Goal: Task Accomplishment & Management: Use online tool/utility

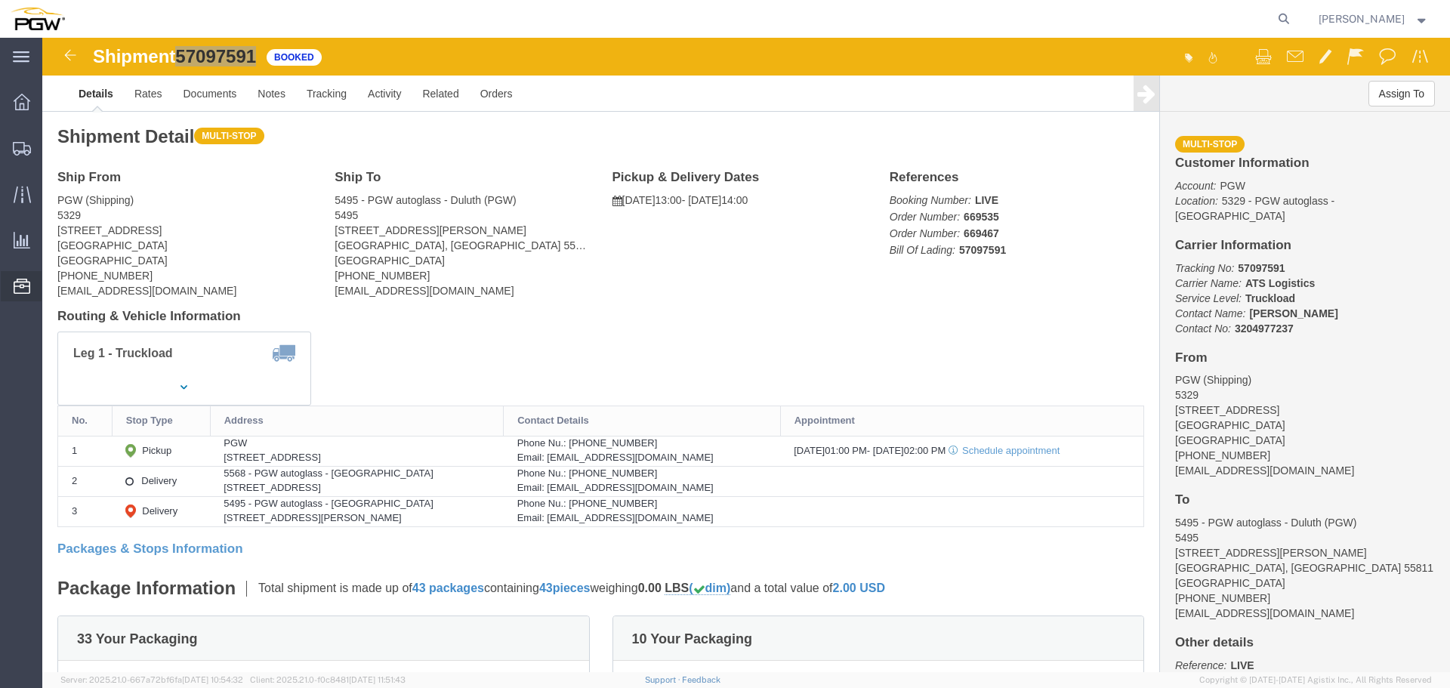
click at [0, 0] on span "Location Appointment" at bounding box center [0, 0] width 0 height 0
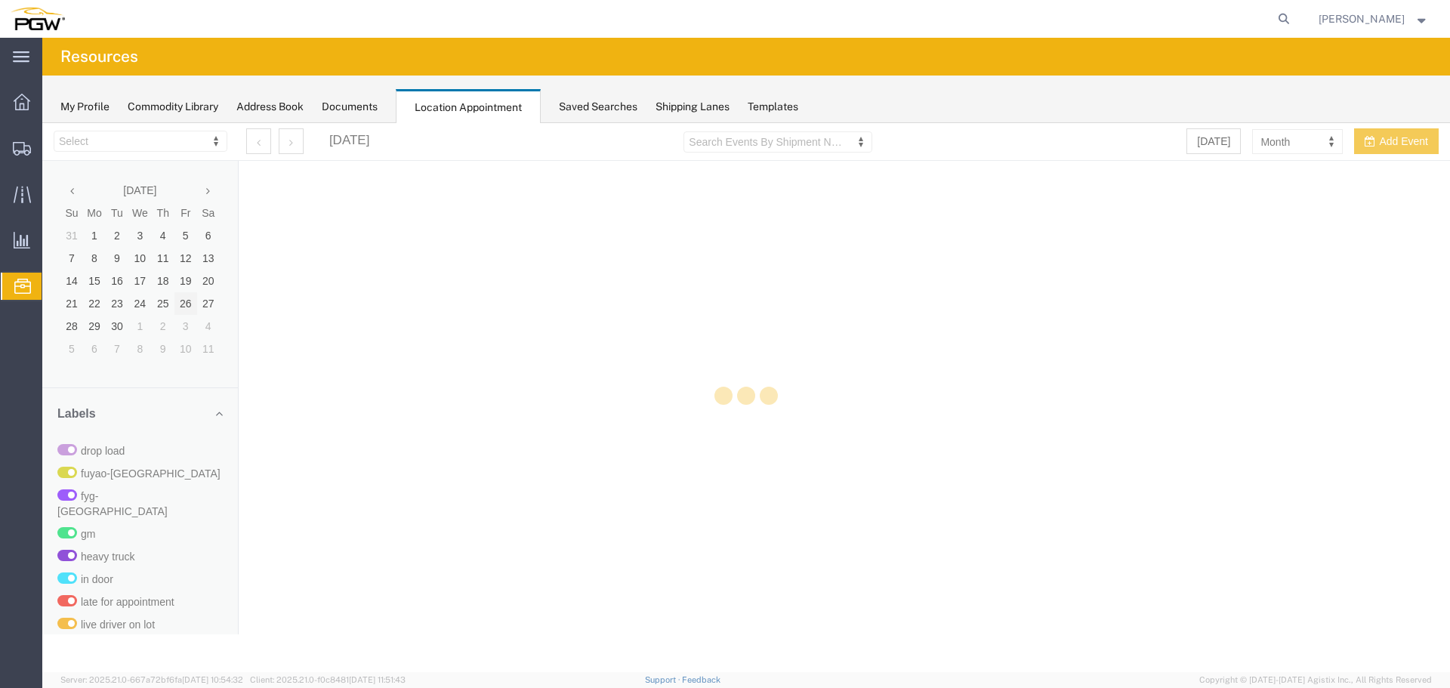
select select "28253"
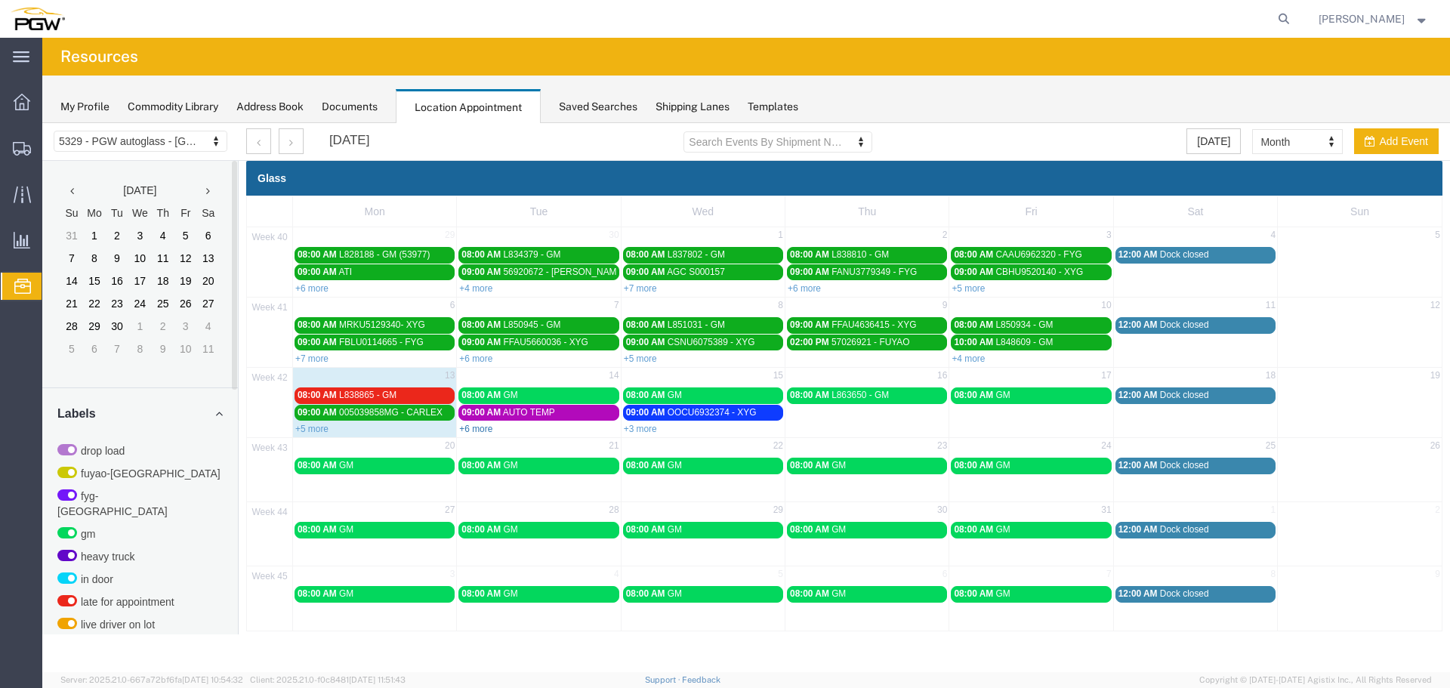
click at [479, 433] on link "+6 more" at bounding box center [475, 429] width 33 height 11
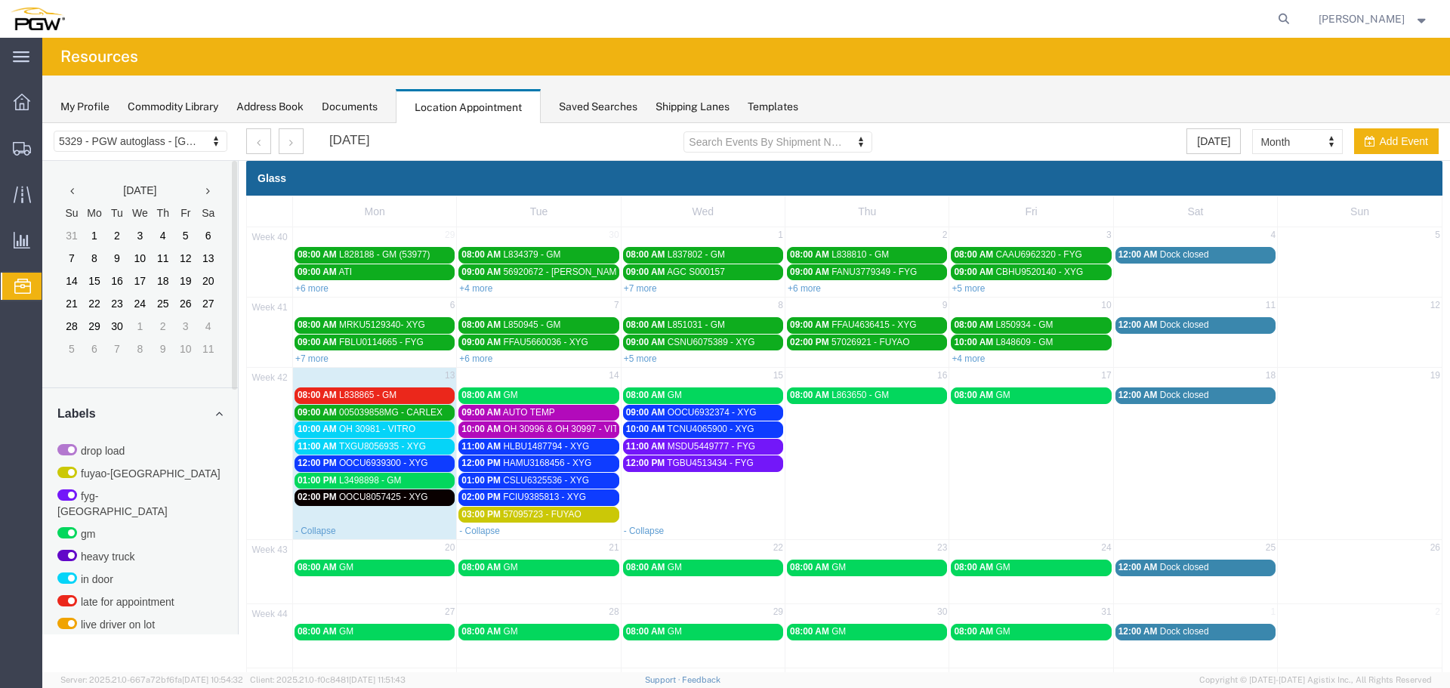
click at [341, 447] on span "TXGU8056935 - XYG" at bounding box center [382, 446] width 87 height 11
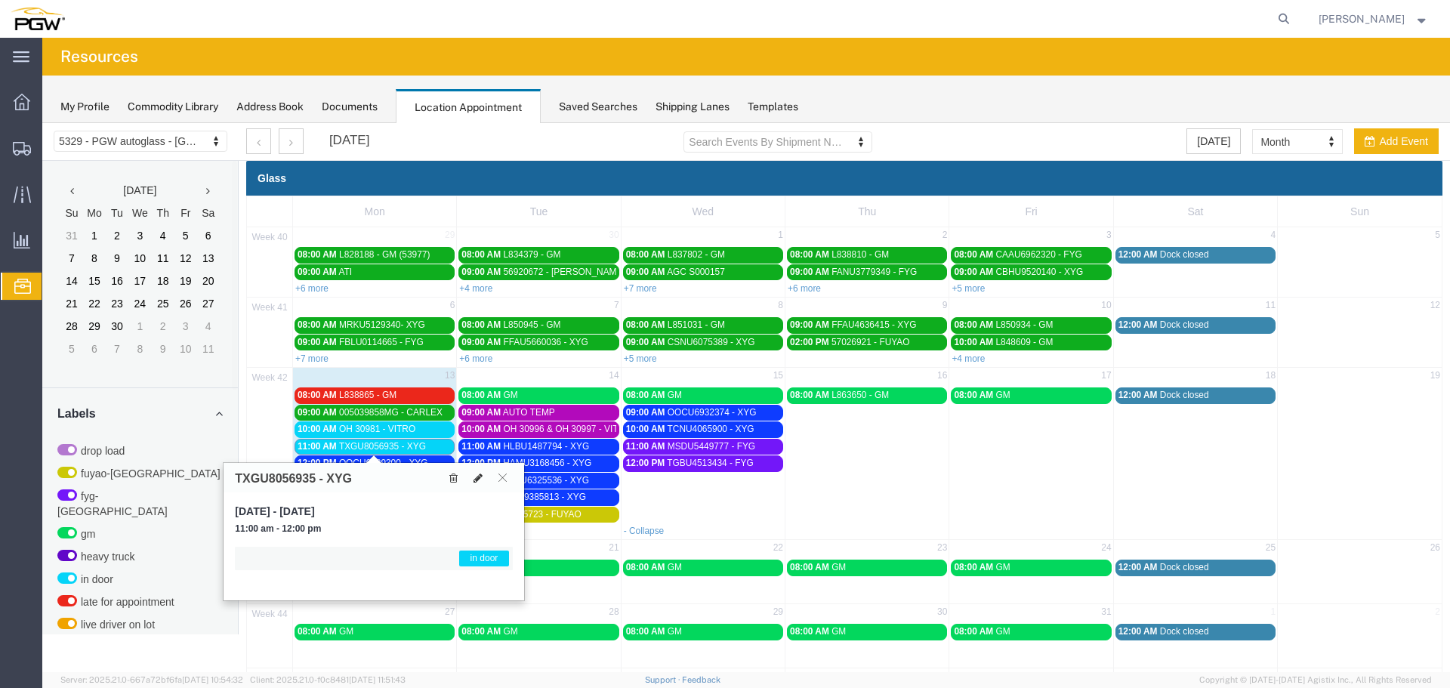
click at [480, 480] on icon at bounding box center [477, 478] width 9 height 11
select select "1"
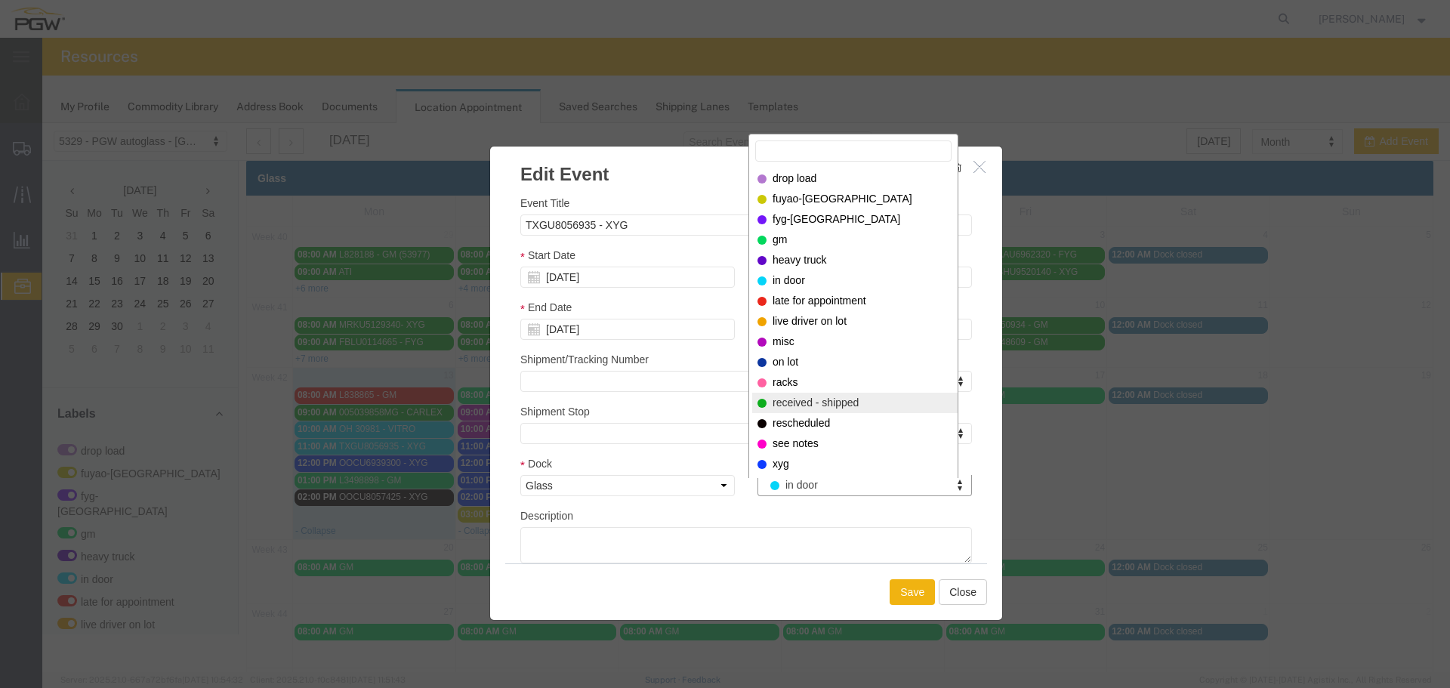
select select "200"
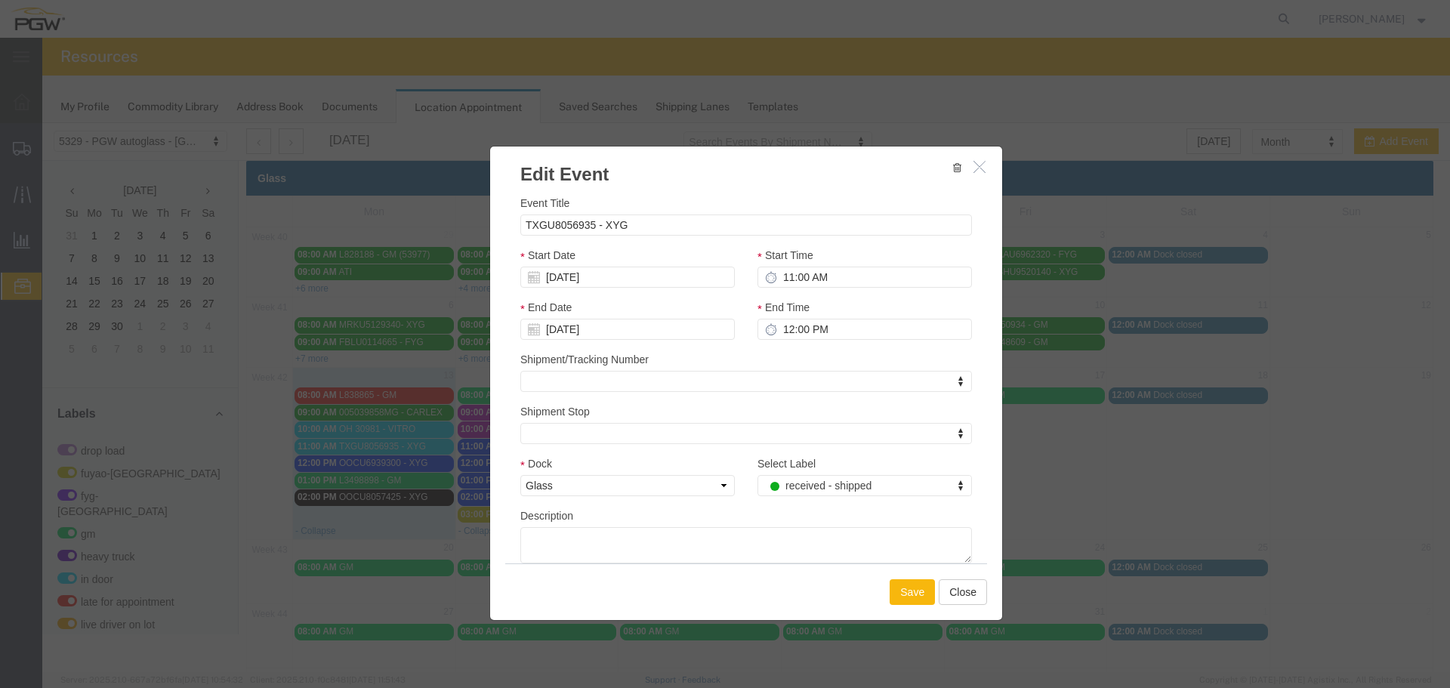
click at [906, 590] on button "Save" at bounding box center [911, 592] width 45 height 26
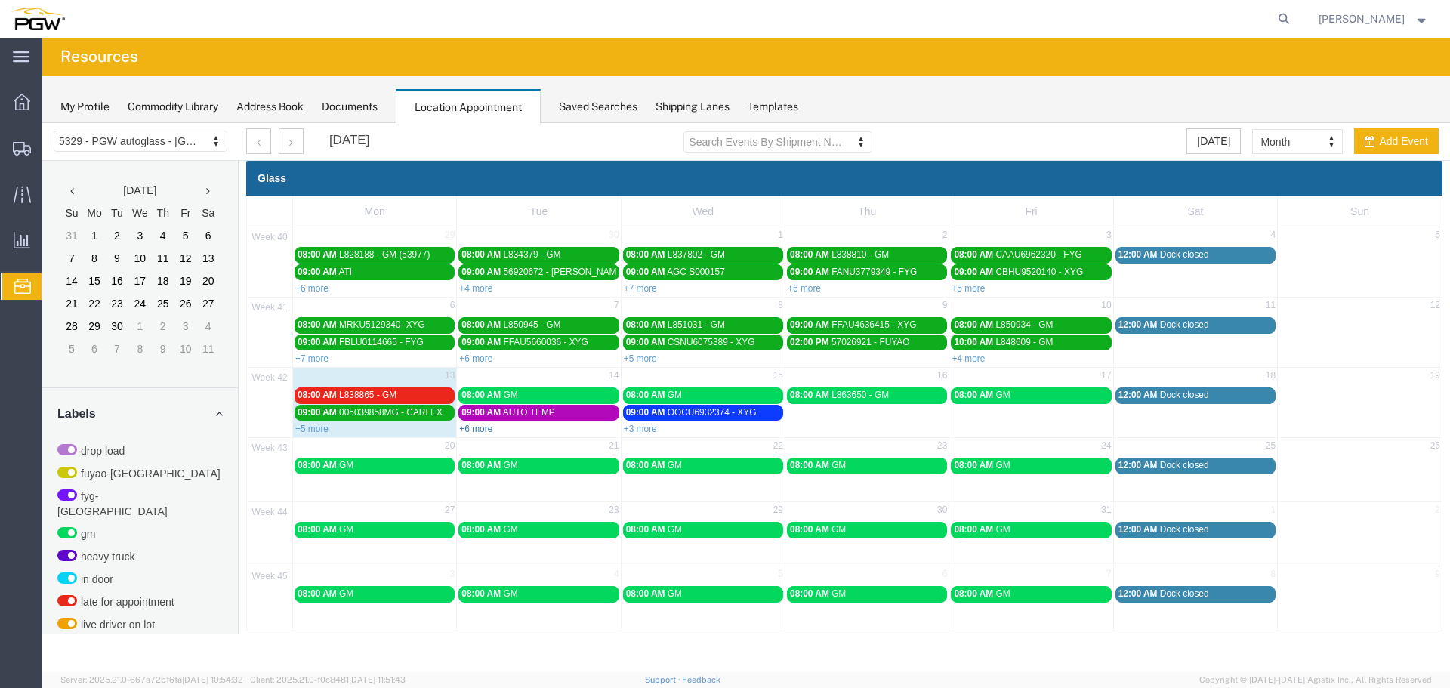
click at [481, 429] on link "+6 more" at bounding box center [475, 429] width 33 height 11
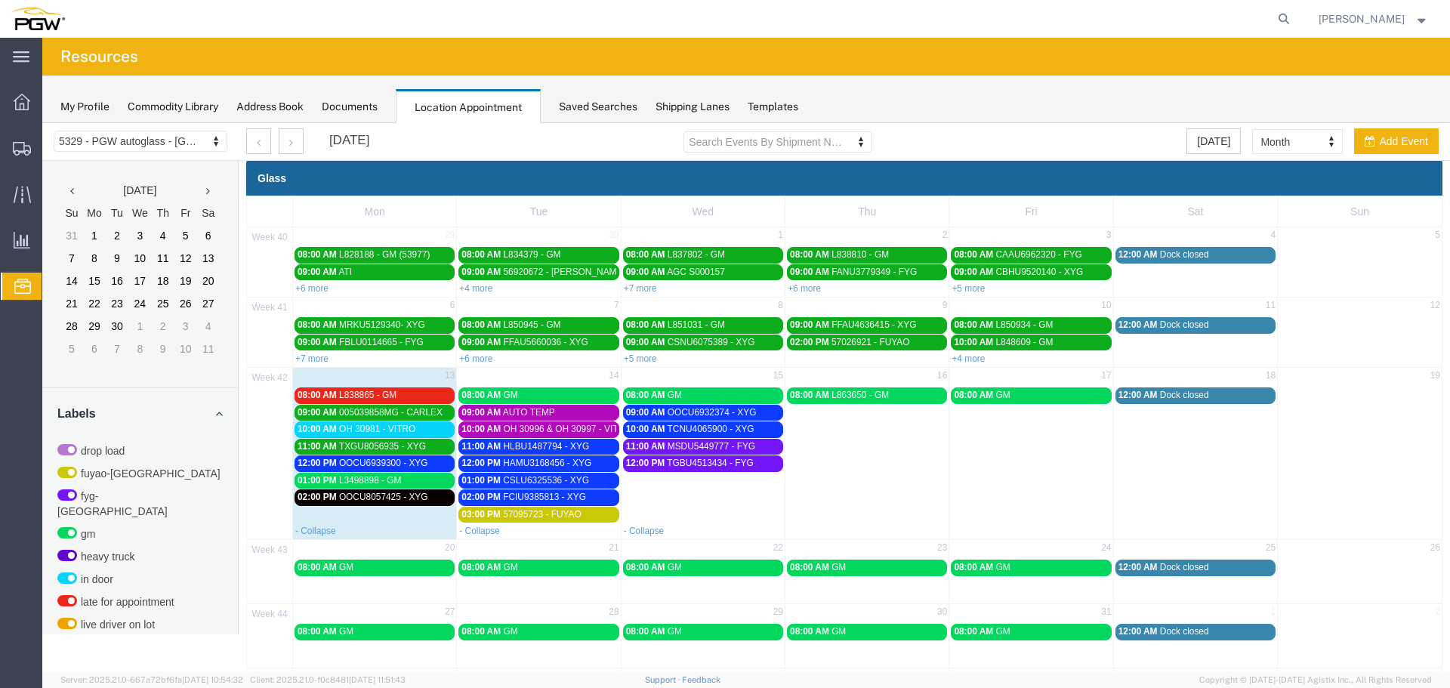
click at [421, 433] on div "10:00 AM OH 30981 - VITRO" at bounding box center [374, 429] width 154 height 11
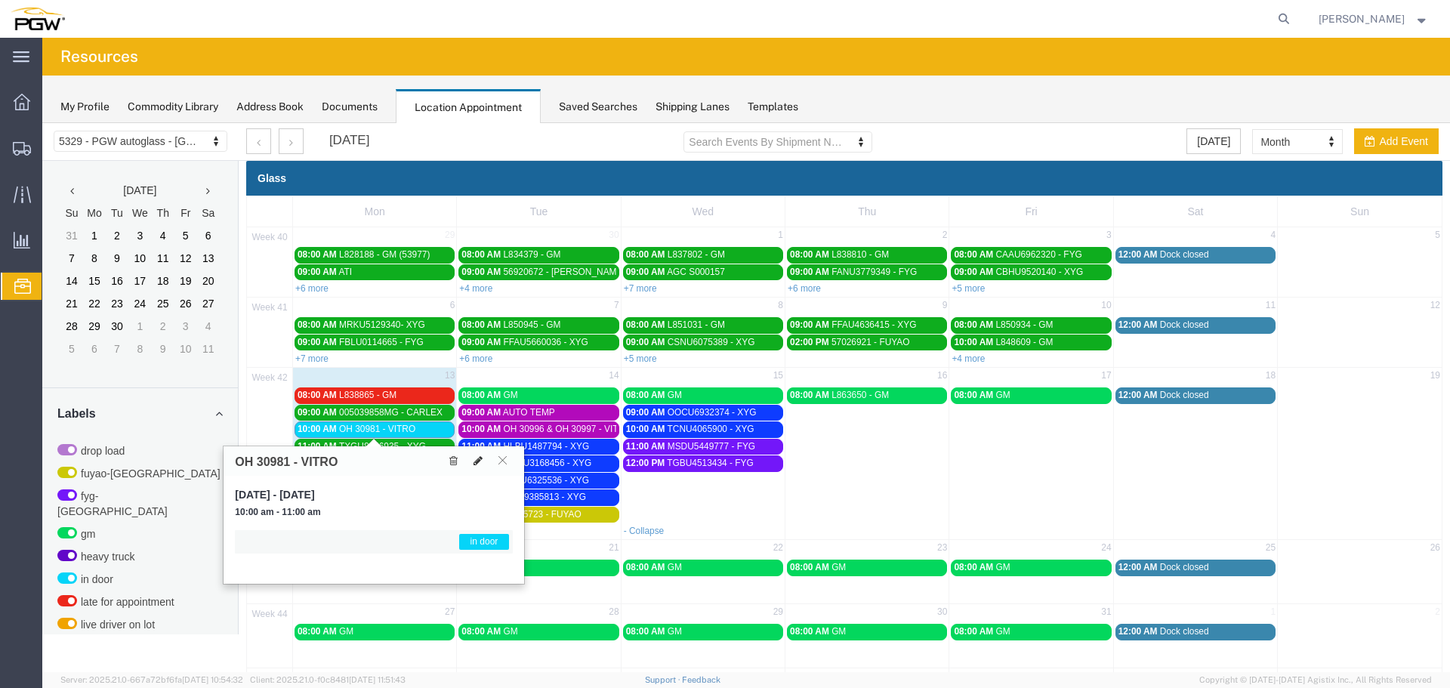
click at [483, 457] on button at bounding box center [477, 461] width 21 height 16
select select "1"
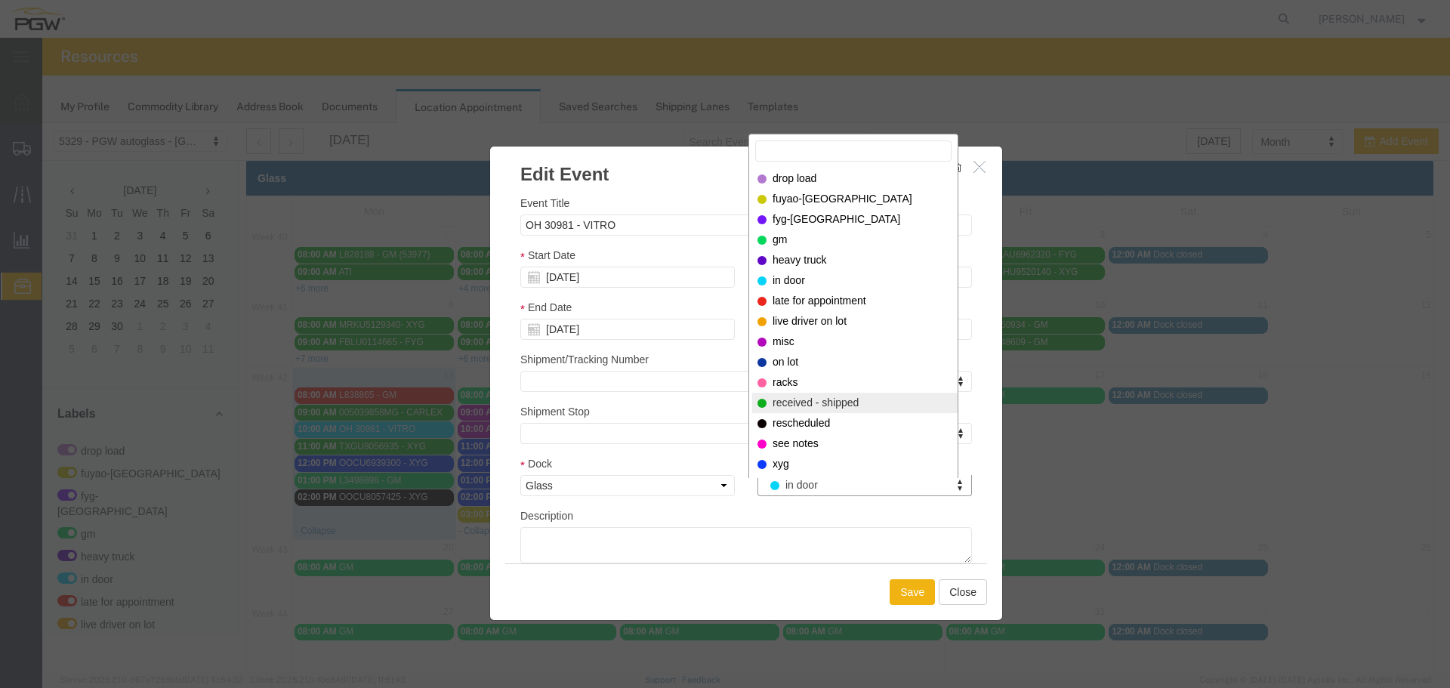
select select "200"
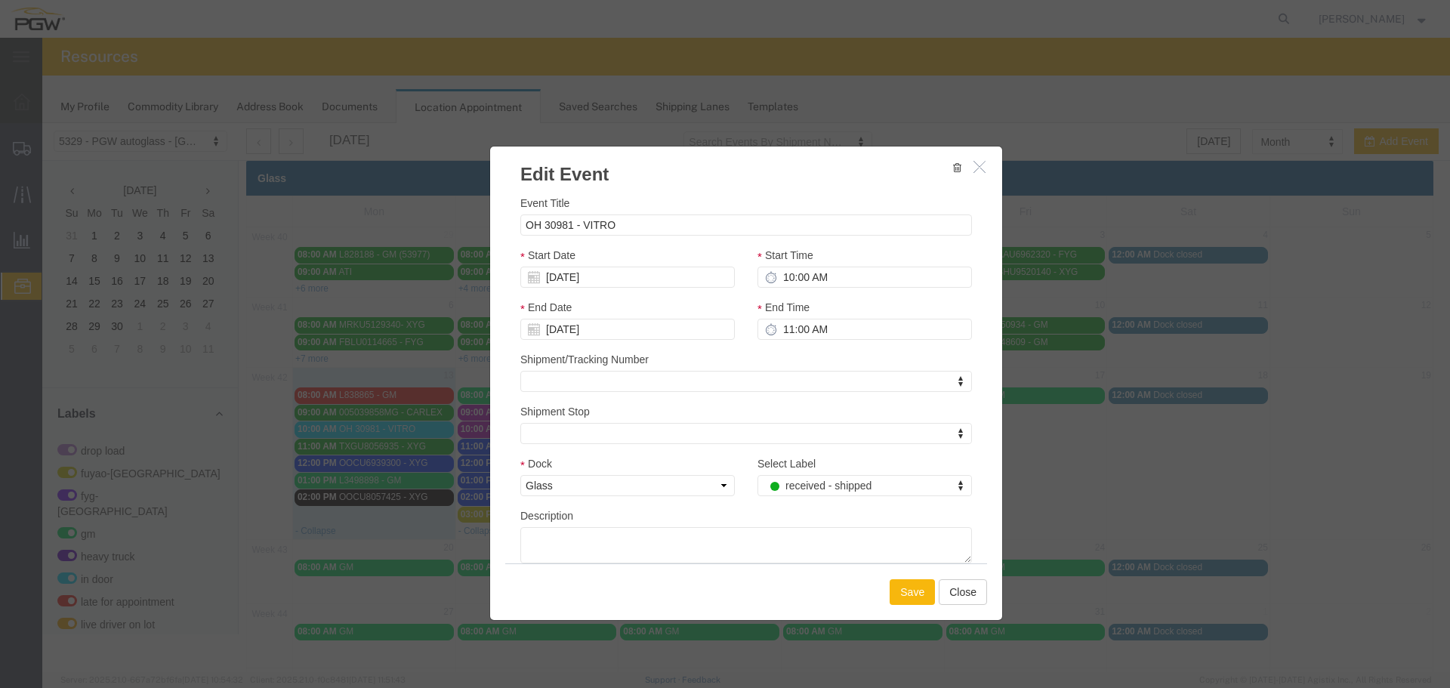
click at [894, 593] on button "Save" at bounding box center [911, 592] width 45 height 26
